Goal: Information Seeking & Learning: Learn about a topic

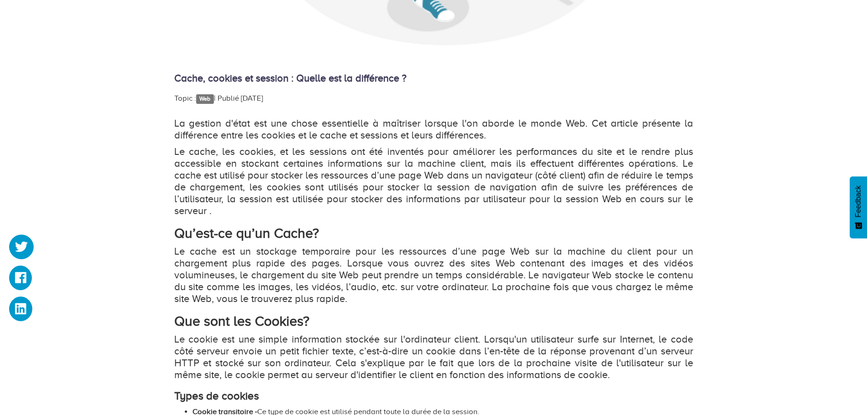
scroll to position [455, 0]
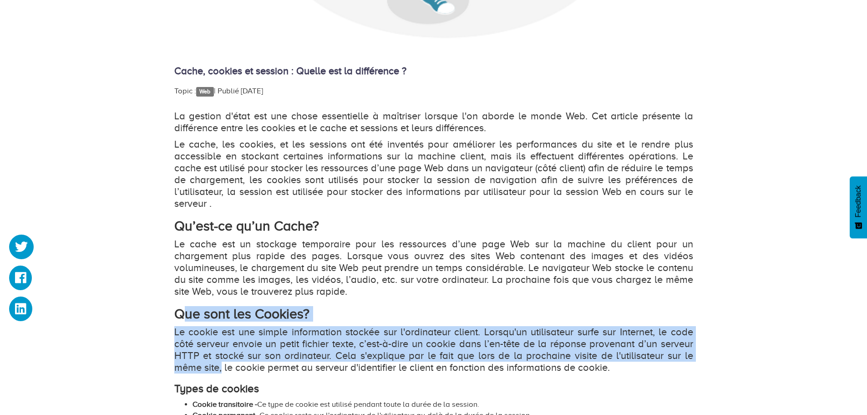
drag, startPoint x: 180, startPoint y: 313, endPoint x: 554, endPoint y: 356, distance: 375.8
click at [225, 367] on div "La gestion d'état est une chose essentielle à maîtriser lorsque l'on aborde le …" at bounding box center [433, 411] width 519 height 602
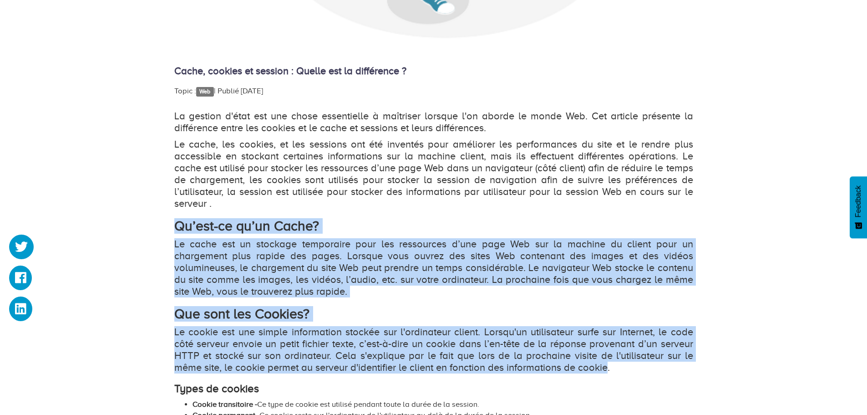
drag, startPoint x: 609, startPoint y: 371, endPoint x: 181, endPoint y: 233, distance: 449.5
click at [165, 220] on div "Cache, cookies et session : Quelle est la différence ? Topic : Web   | Publié […" at bounding box center [433, 227] width 867 height 1106
click at [368, 329] on p "Le cookie est une simple information stockée sur l'ordinateur client. Lorsqu'un…" at bounding box center [433, 349] width 519 height 47
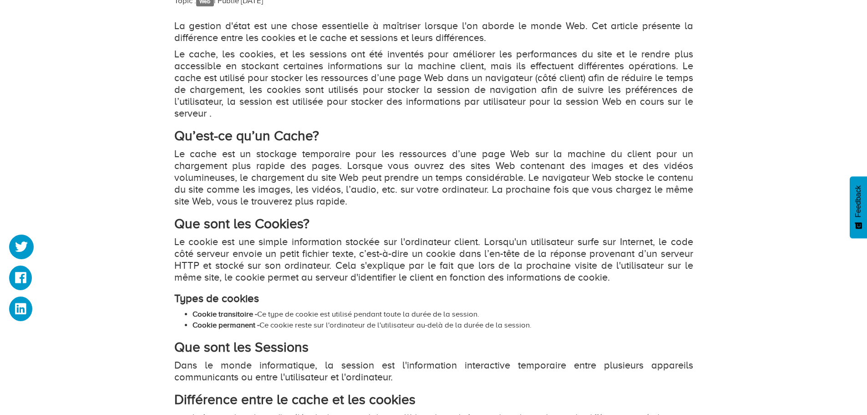
scroll to position [546, 0]
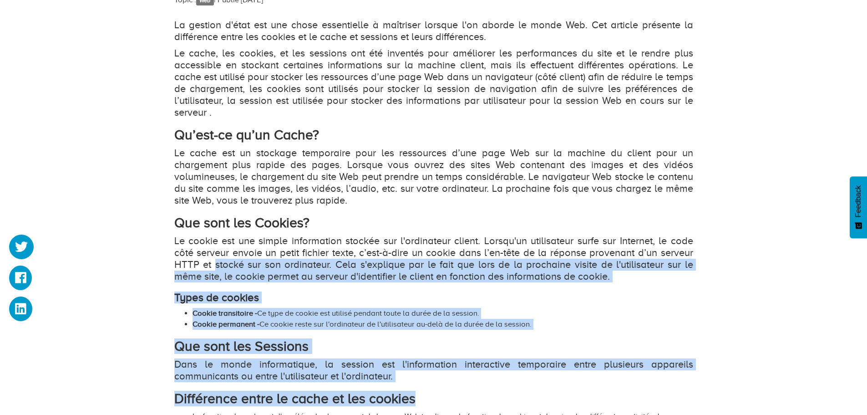
drag, startPoint x: 418, startPoint y: 384, endPoint x: 201, endPoint y: 235, distance: 263.9
click at [203, 239] on div "La gestion d'état est une chose essentielle à maîtriser lorsque l'on aborde le …" at bounding box center [433, 320] width 519 height 602
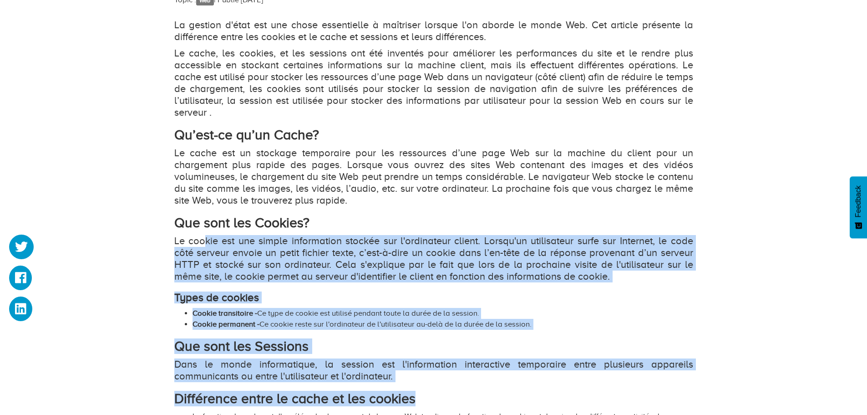
click at [310, 235] on p "Le cookie est une simple information stockée sur l'ordinateur client. Lorsqu'un…" at bounding box center [433, 258] width 519 height 47
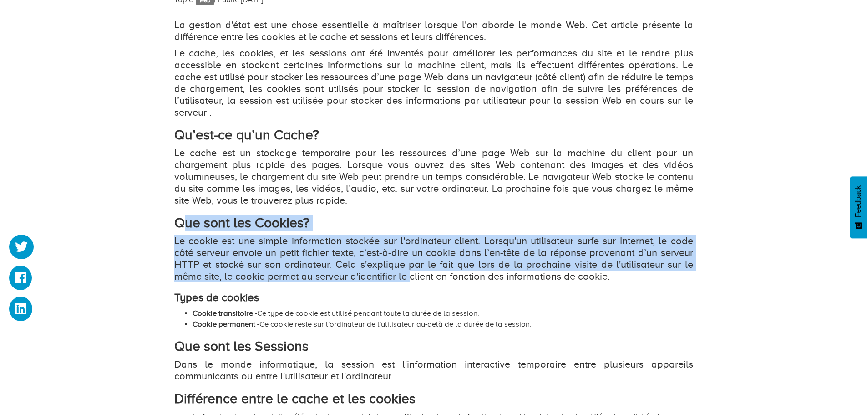
drag, startPoint x: 185, startPoint y: 222, endPoint x: 630, endPoint y: 337, distance: 459.9
click at [502, 307] on div "La gestion d'état est une chose essentielle à maîtriser lorsque l'on aborde le …" at bounding box center [433, 320] width 519 height 602
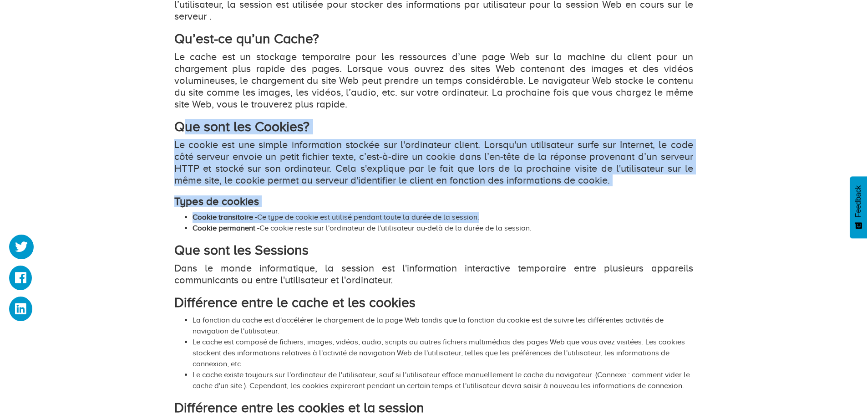
scroll to position [683, 0]
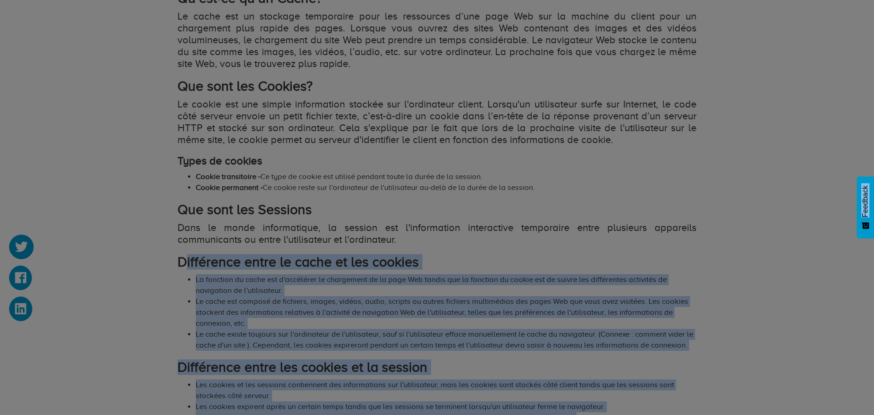
drag, startPoint x: 183, startPoint y: 261, endPoint x: 414, endPoint y: 321, distance: 238.5
click at [421, 337] on body "Hébergement Web Hébergement VPS Nom de domaine Dooryze Blog Connexion" at bounding box center [437, 229] width 874 height 1824
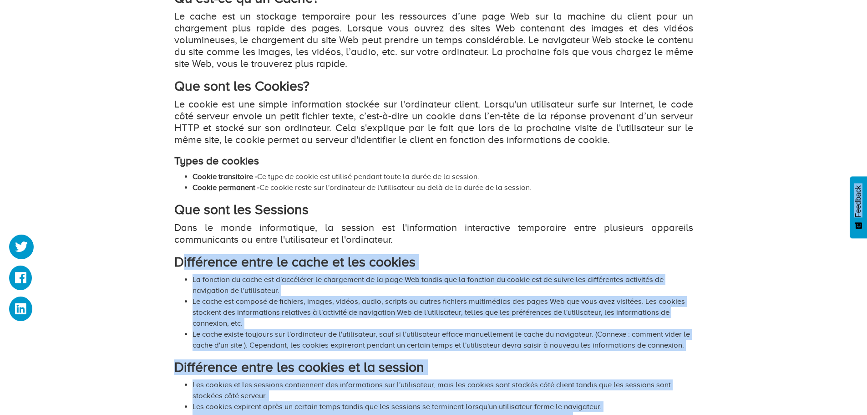
click at [336, 316] on li "Le cache est composé de fichiers, images, vidéos, audio, scripts ou autres fich…" at bounding box center [443, 312] width 501 height 33
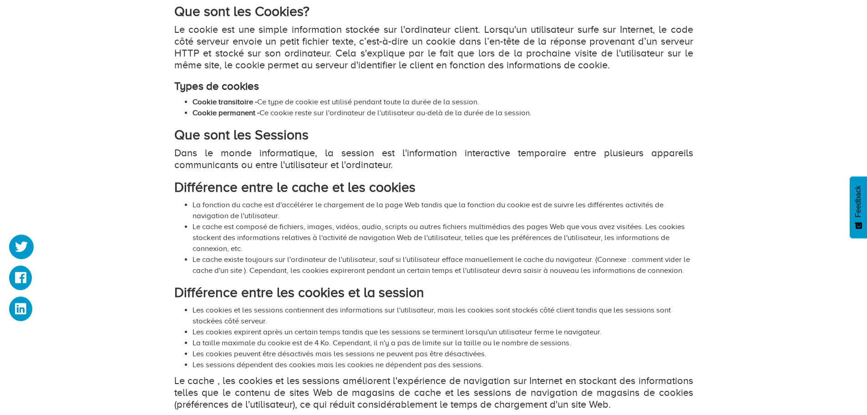
scroll to position [774, 0]
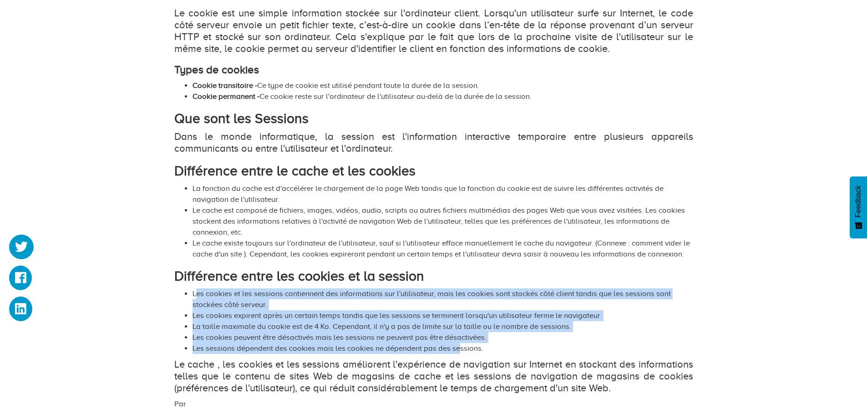
drag, startPoint x: 198, startPoint y: 294, endPoint x: 383, endPoint y: 349, distance: 193.4
click at [439, 347] on ul "Les cookies et les sessions contiennent des informations sur l'utilisateur, mai…" at bounding box center [433, 321] width 519 height 66
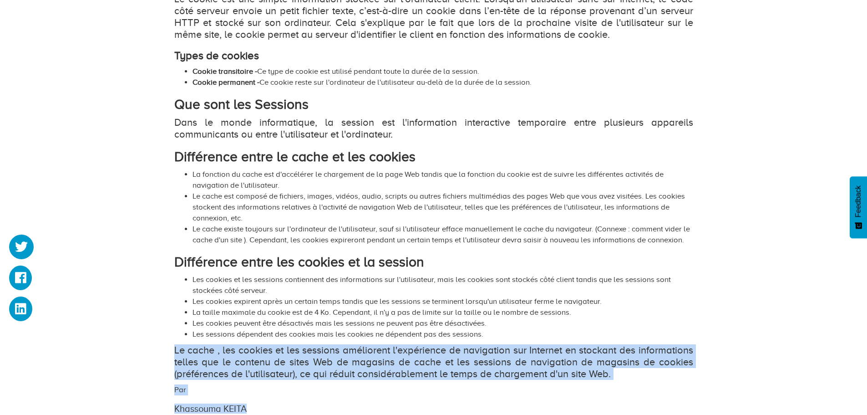
scroll to position [790, 0]
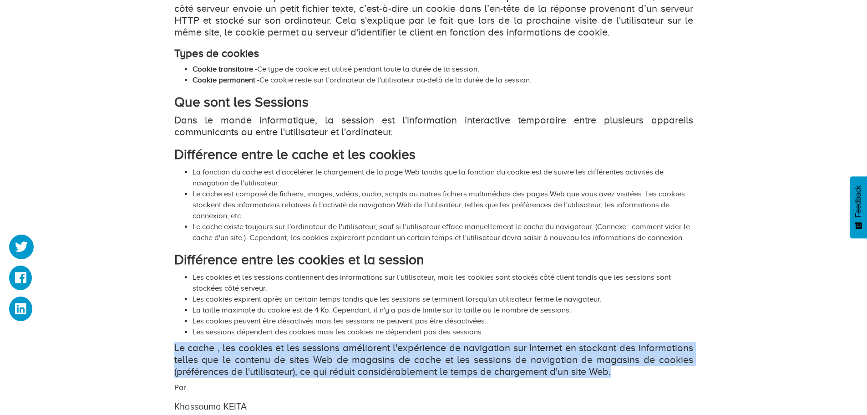
drag, startPoint x: 176, startPoint y: 362, endPoint x: 616, endPoint y: 376, distance: 440.9
click at [615, 376] on p "Le cache , les cookies et les sessions améliorent l'expérience de navigation su…" at bounding box center [433, 360] width 519 height 36
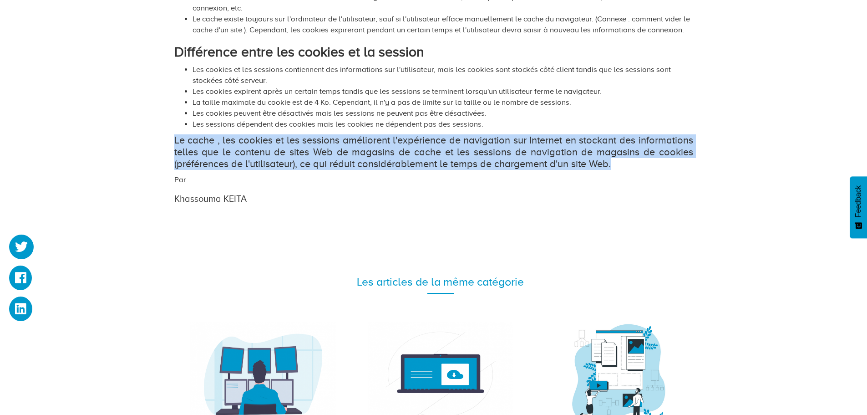
scroll to position [1018, 0]
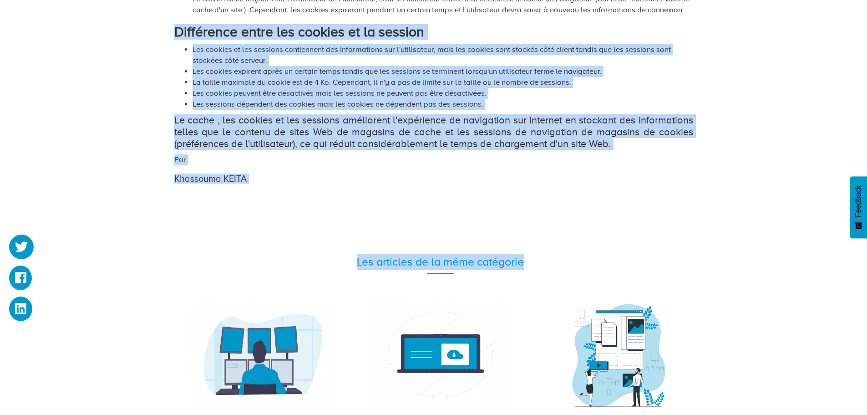
drag, startPoint x: 533, startPoint y: 259, endPoint x: 172, endPoint y: 33, distance: 425.8
click at [327, 101] on li "Les sessions dépendent des cookies mais les cookies ne dépendent pas des sessio…" at bounding box center [443, 104] width 501 height 11
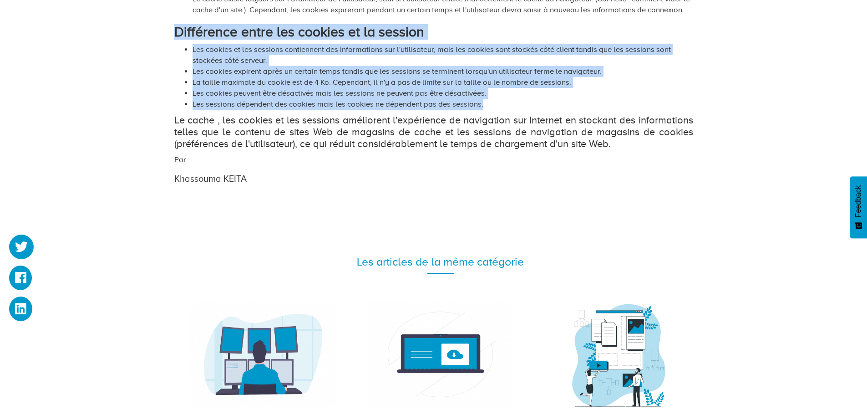
drag, startPoint x: 491, startPoint y: 102, endPoint x: 158, endPoint y: 31, distance: 340.3
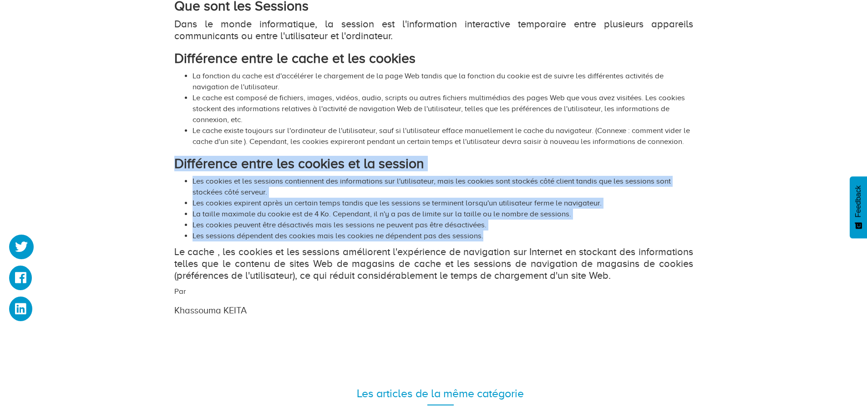
scroll to position [881, 0]
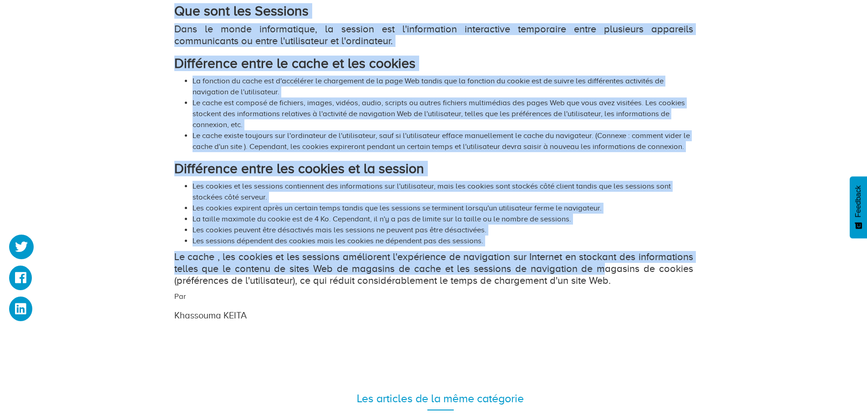
drag, startPoint x: 584, startPoint y: 257, endPoint x: 163, endPoint y: 17, distance: 484.5
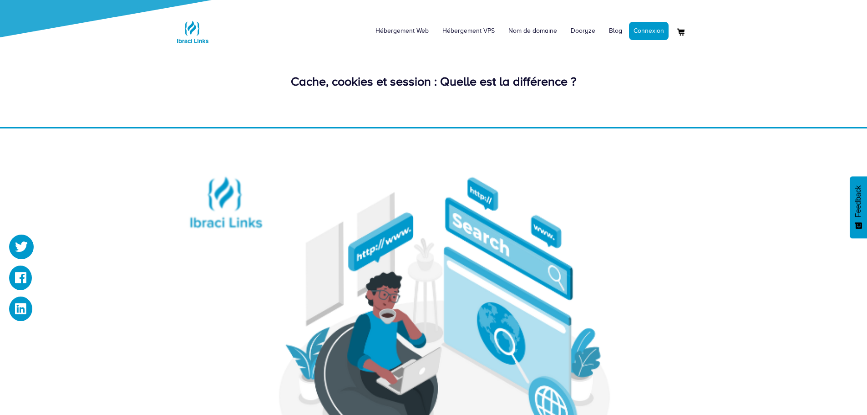
scroll to position [0, 0]
